Goal: Transaction & Acquisition: Purchase product/service

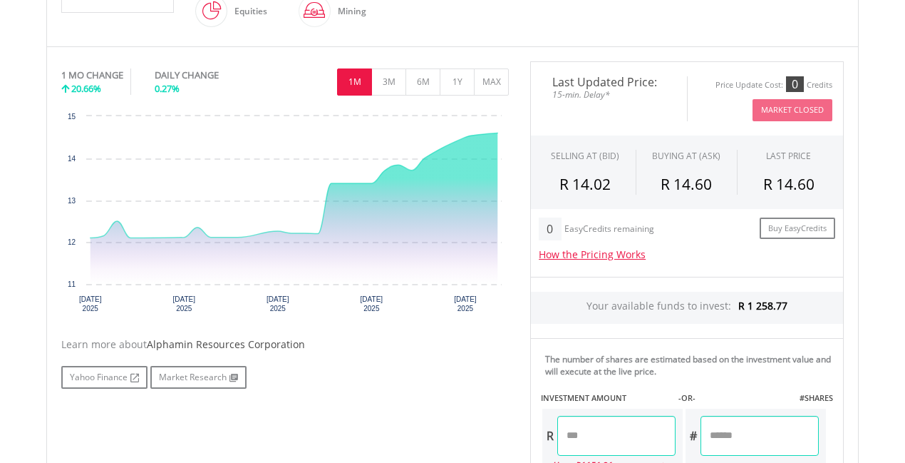
scroll to position [396, 0]
click at [385, 87] on button "3M" at bounding box center [388, 82] width 35 height 27
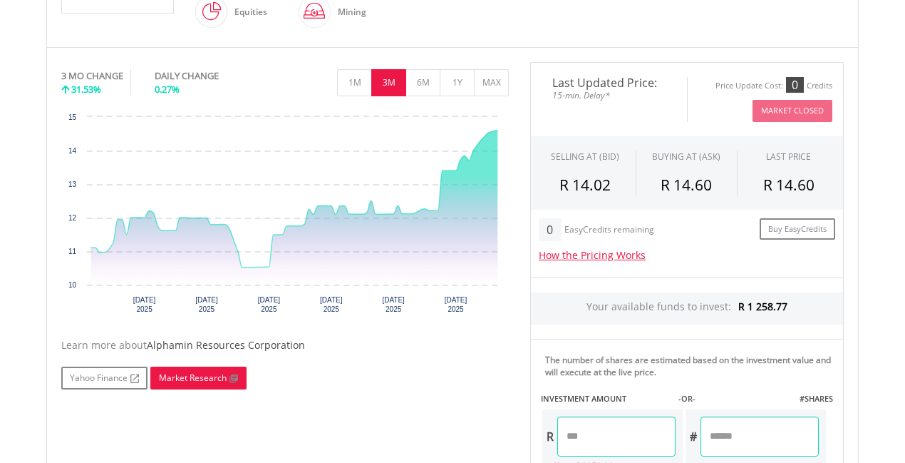
click at [186, 376] on link "Market Research" at bounding box center [198, 377] width 96 height 23
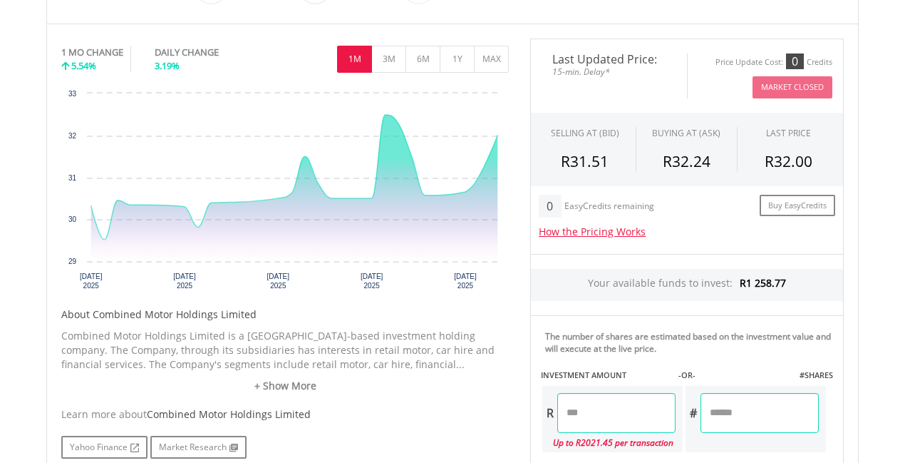
scroll to position [424, 0]
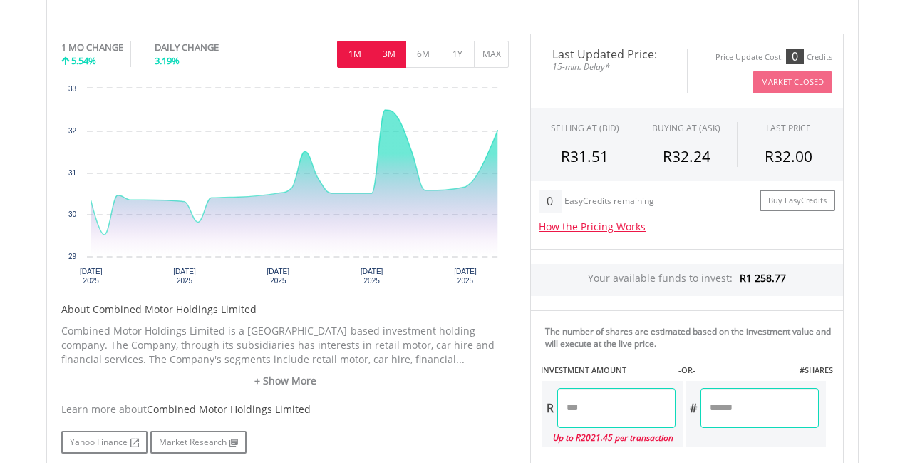
click at [388, 60] on button "3M" at bounding box center [388, 54] width 35 height 27
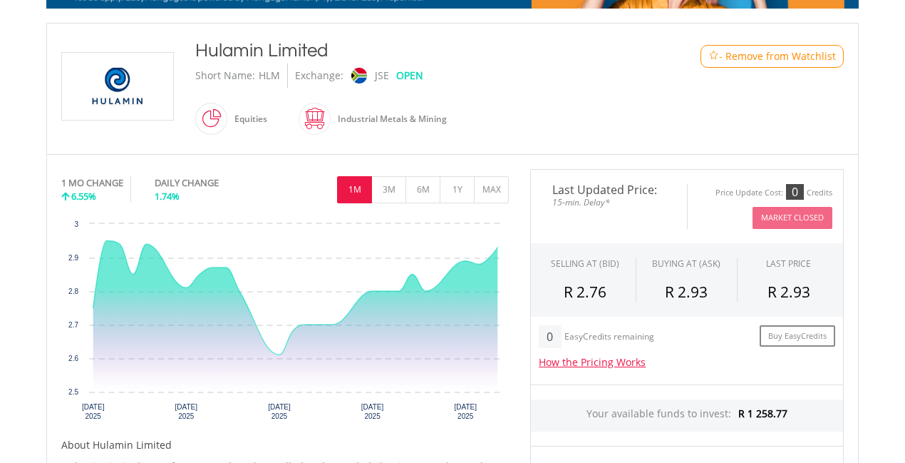
scroll to position [289, 0]
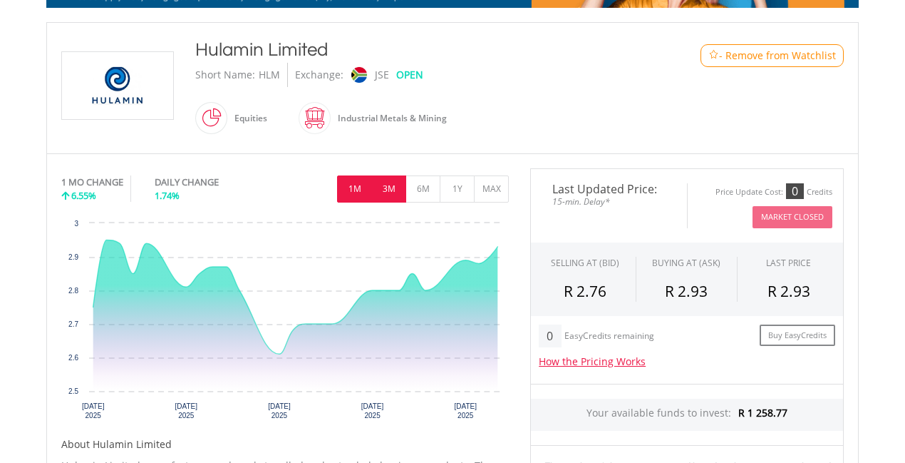
click at [397, 192] on button "3M" at bounding box center [388, 188] width 35 height 27
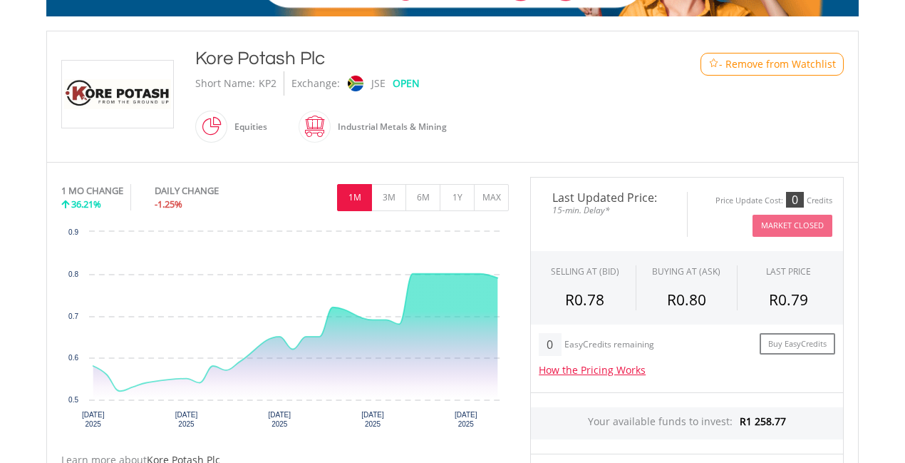
scroll to position [286, 0]
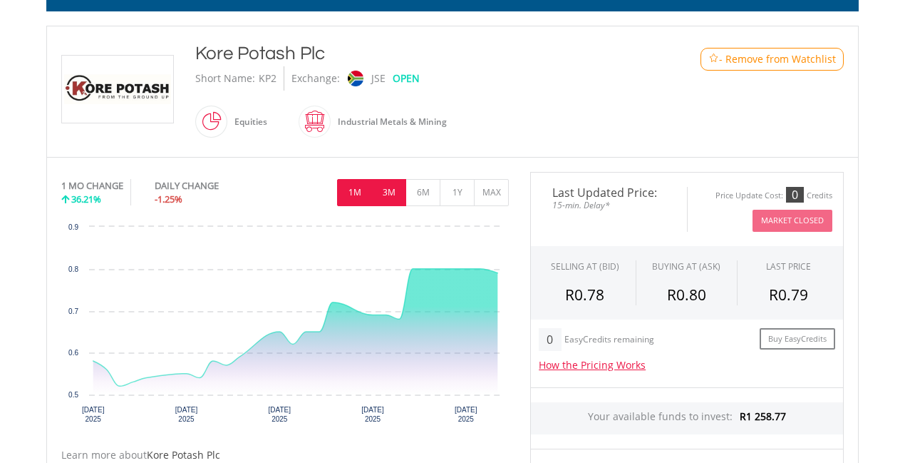
click at [384, 197] on button "3M" at bounding box center [388, 192] width 35 height 27
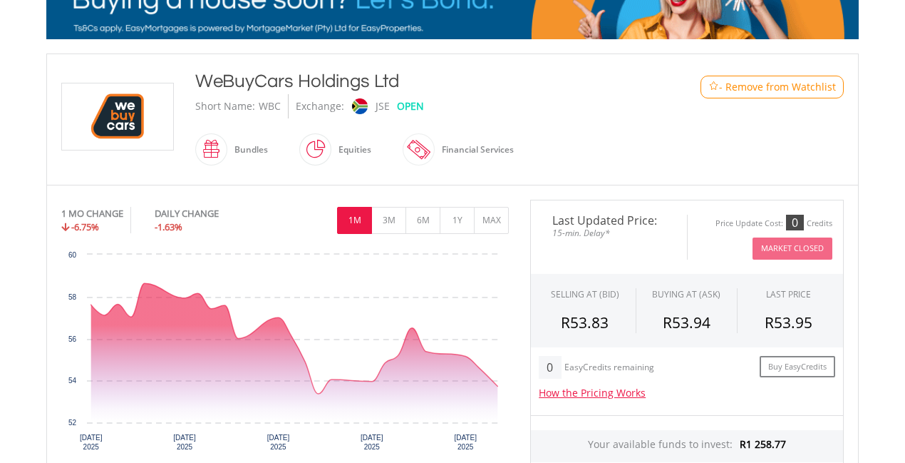
scroll to position [259, 0]
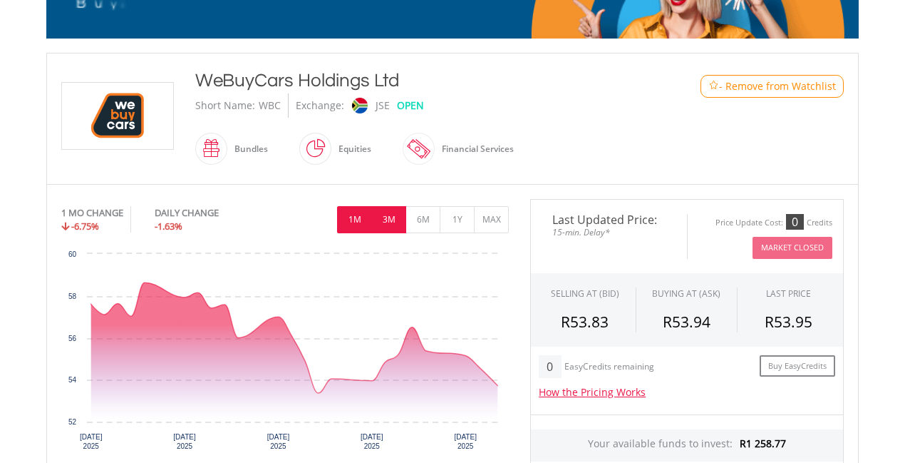
click at [388, 225] on button "3M" at bounding box center [388, 219] width 35 height 27
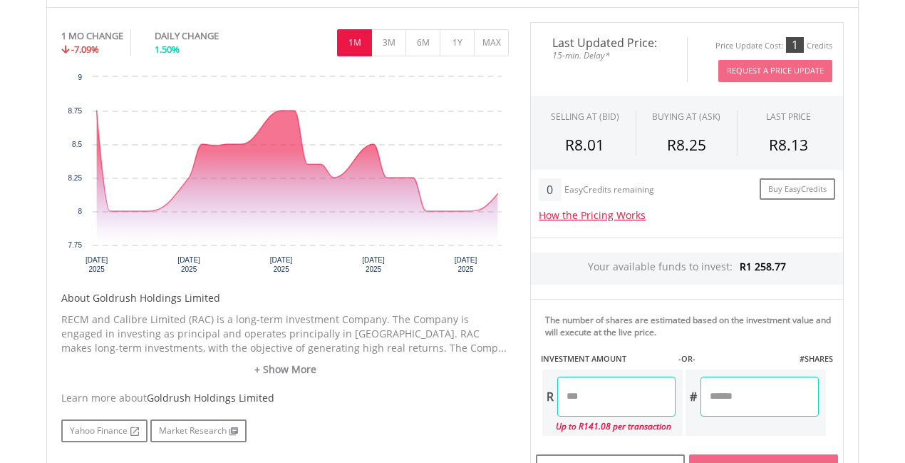
scroll to position [433, 0]
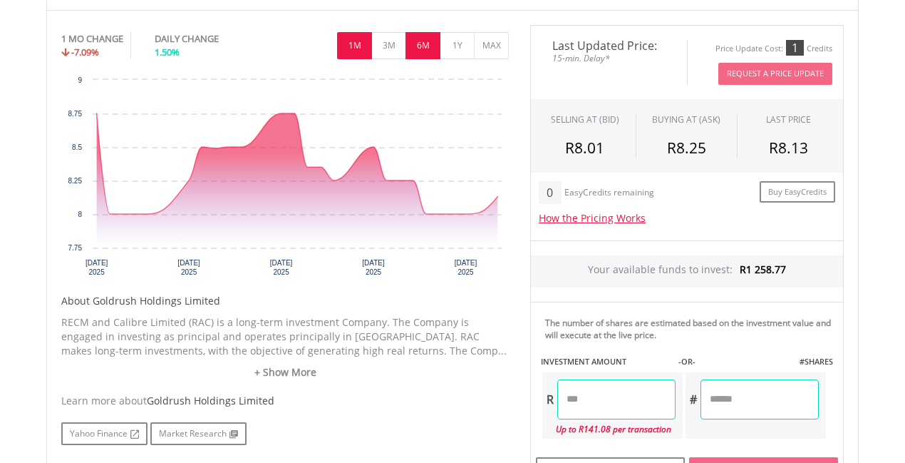
click at [417, 47] on button "6M" at bounding box center [423, 45] width 35 height 27
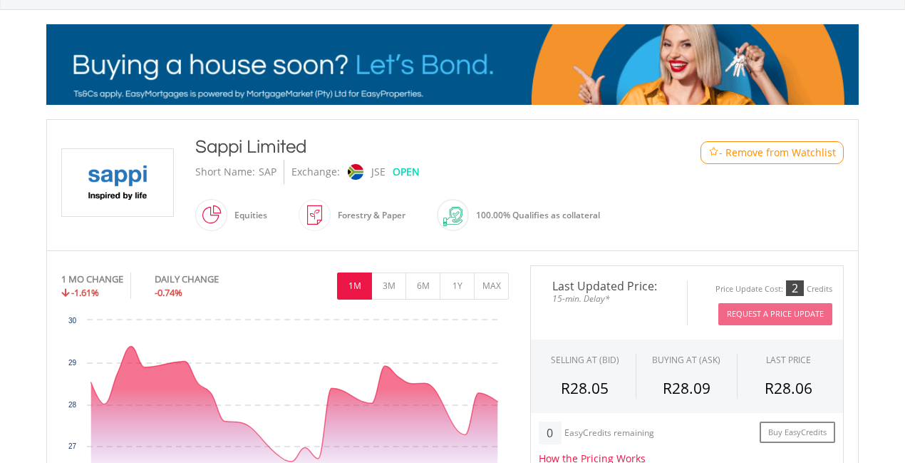
scroll to position [188, 0]
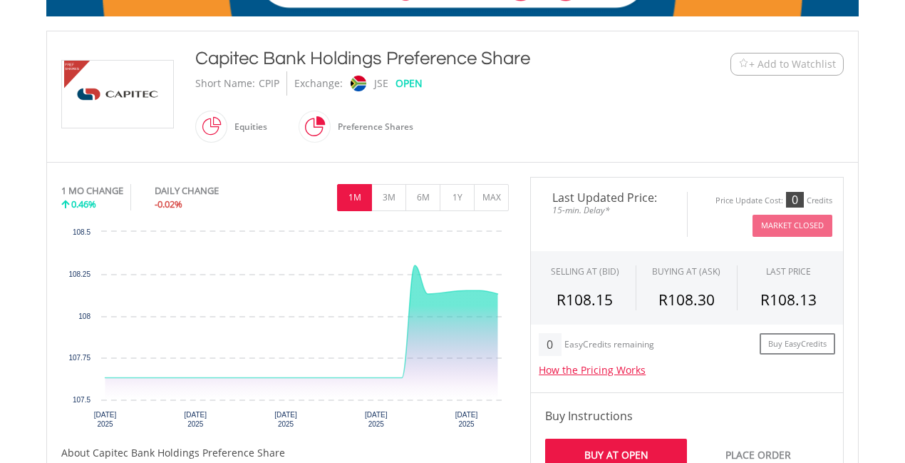
scroll to position [283, 0]
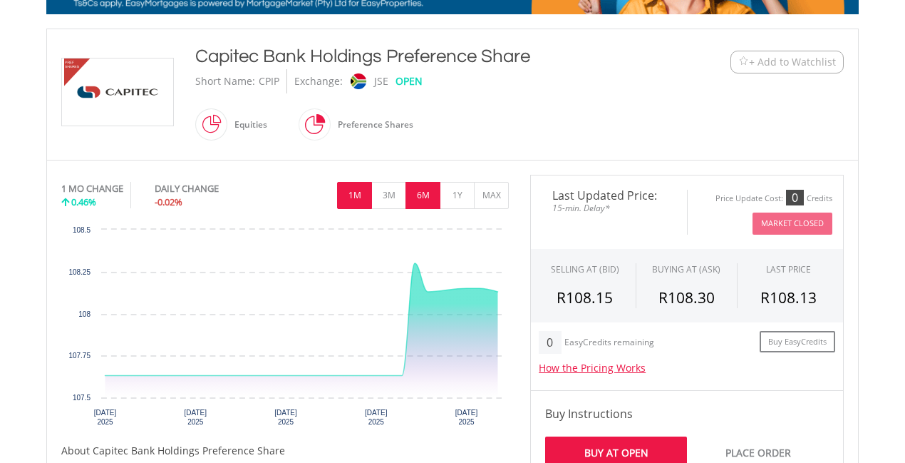
click at [423, 190] on button "6M" at bounding box center [423, 195] width 35 height 27
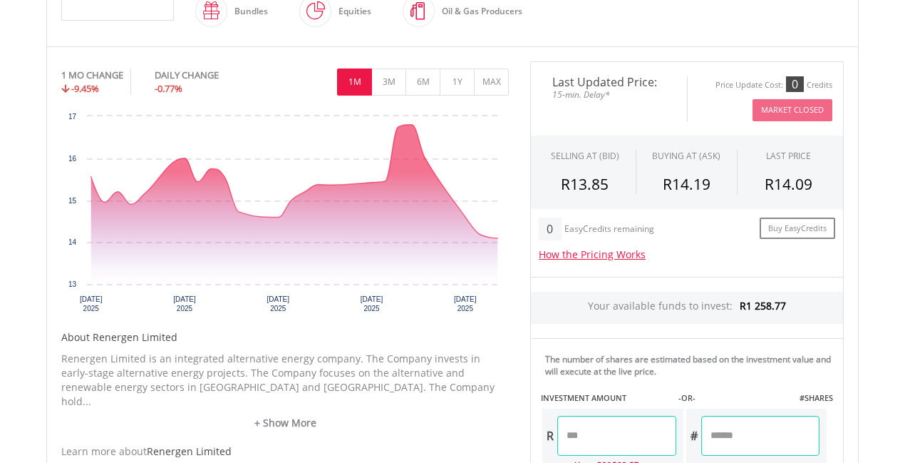
scroll to position [398, 0]
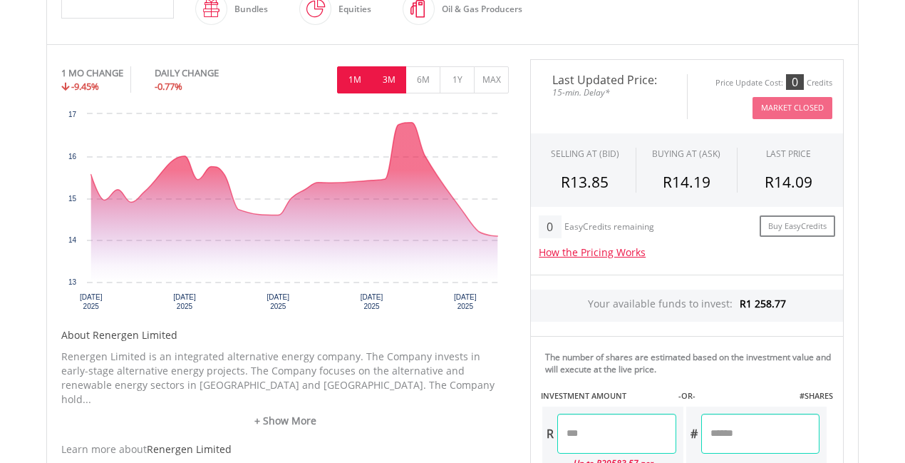
click at [388, 85] on button "3M" at bounding box center [388, 79] width 35 height 27
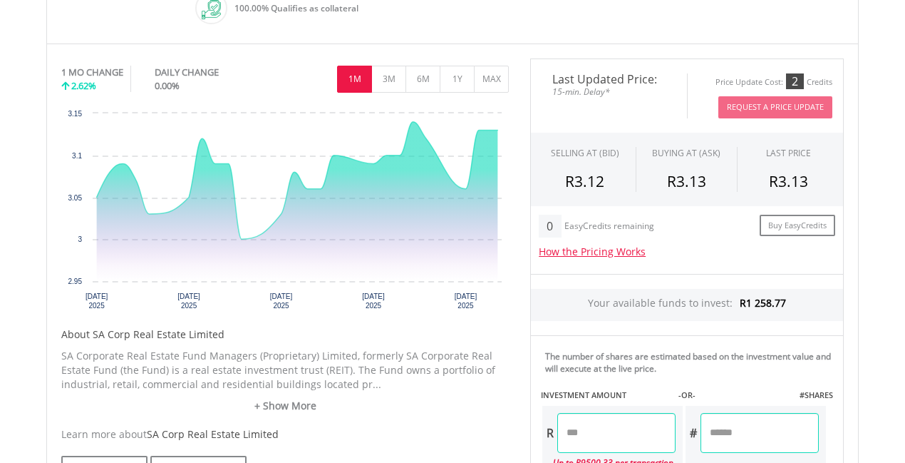
scroll to position [431, 0]
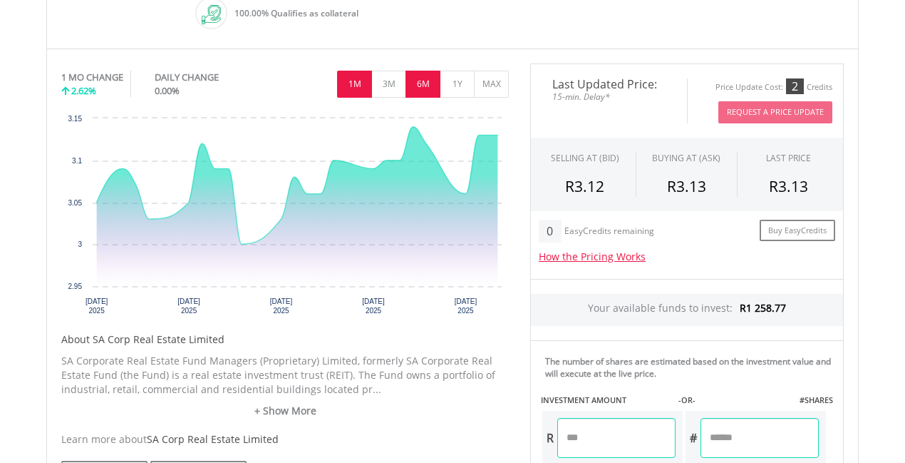
click at [425, 88] on button "6M" at bounding box center [423, 84] width 35 height 27
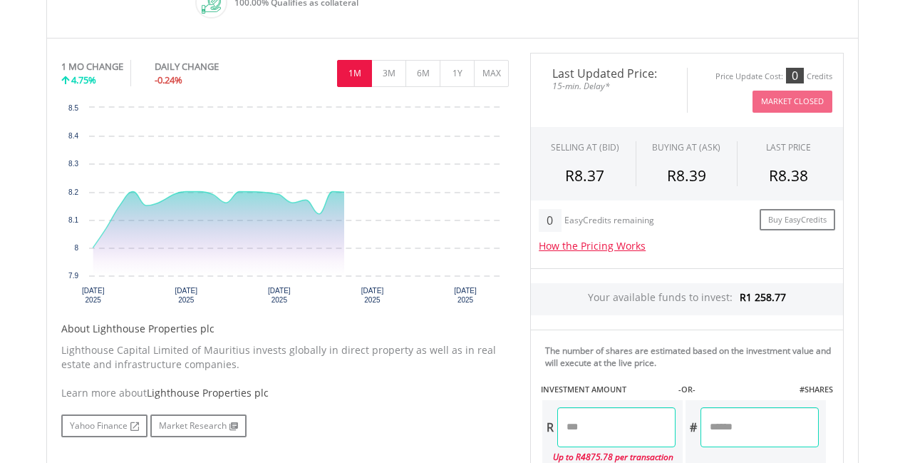
scroll to position [446, 0]
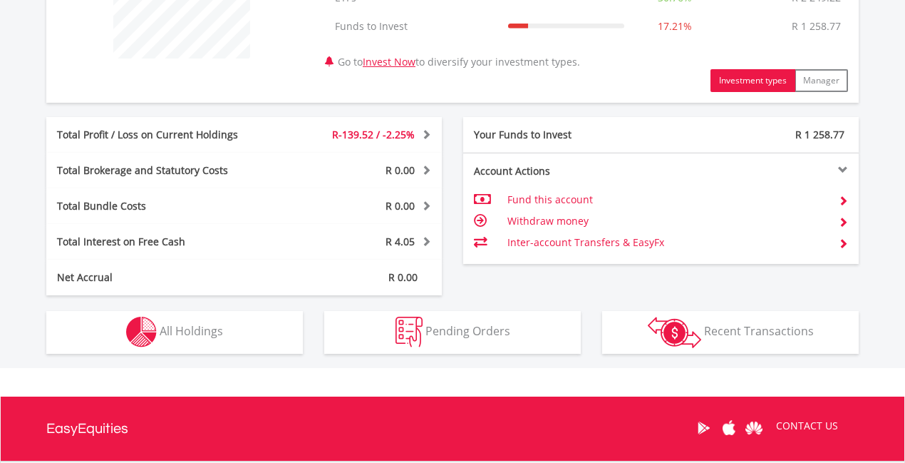
scroll to position [629, 0]
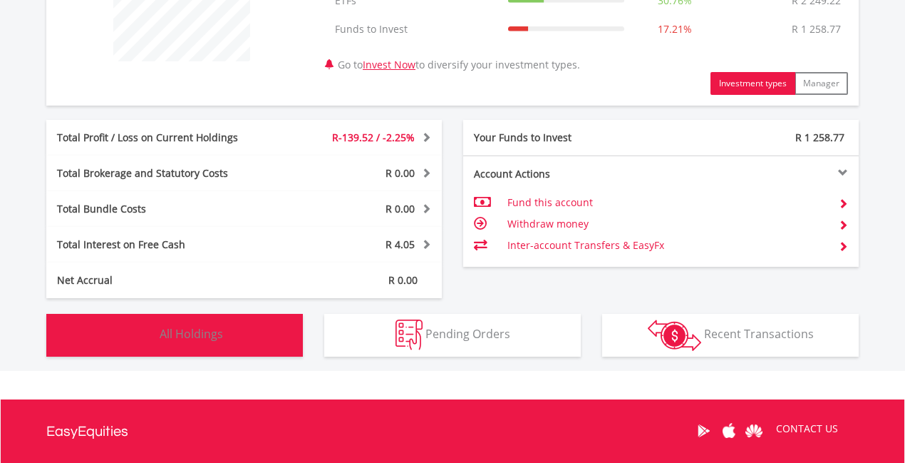
click at [246, 338] on button "Holdings All Holdings" at bounding box center [174, 335] width 257 height 43
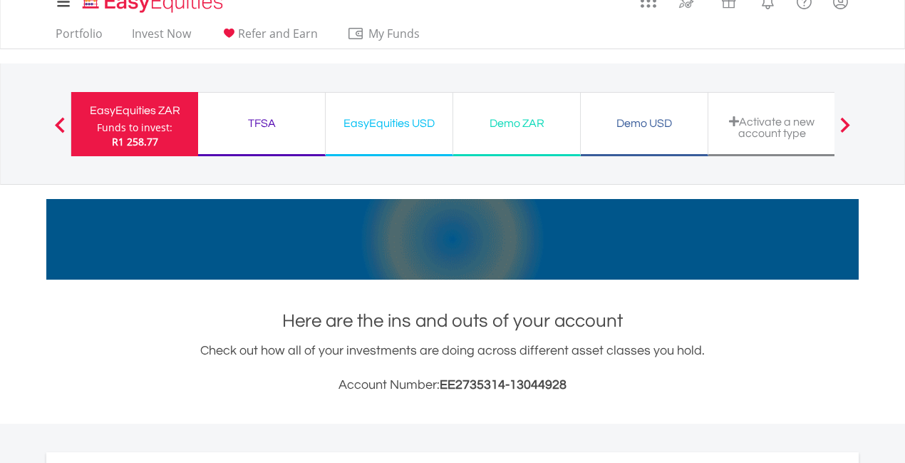
scroll to position [0, 0]
